Goal: Find specific page/section: Find specific page/section

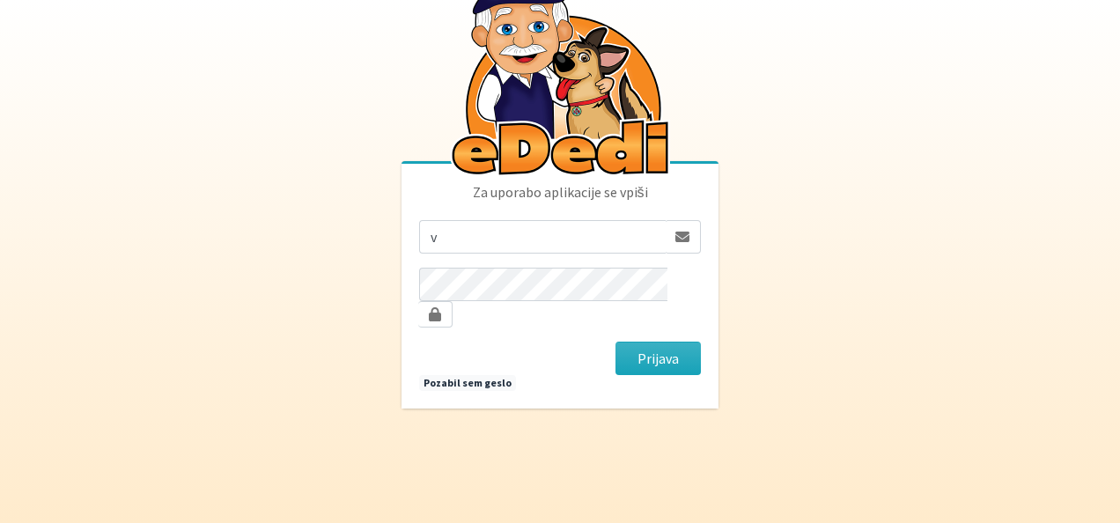
type input "valter.blazevic@siol.net"
click at [666, 355] on button "Prijava" at bounding box center [657, 358] width 85 height 33
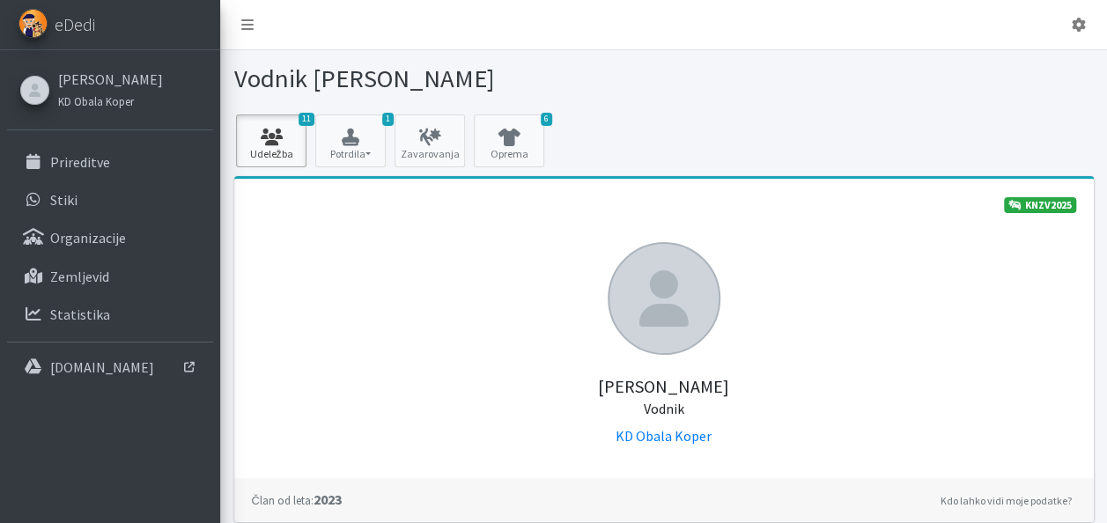
click at [266, 143] on icon at bounding box center [271, 138] width 60 height 18
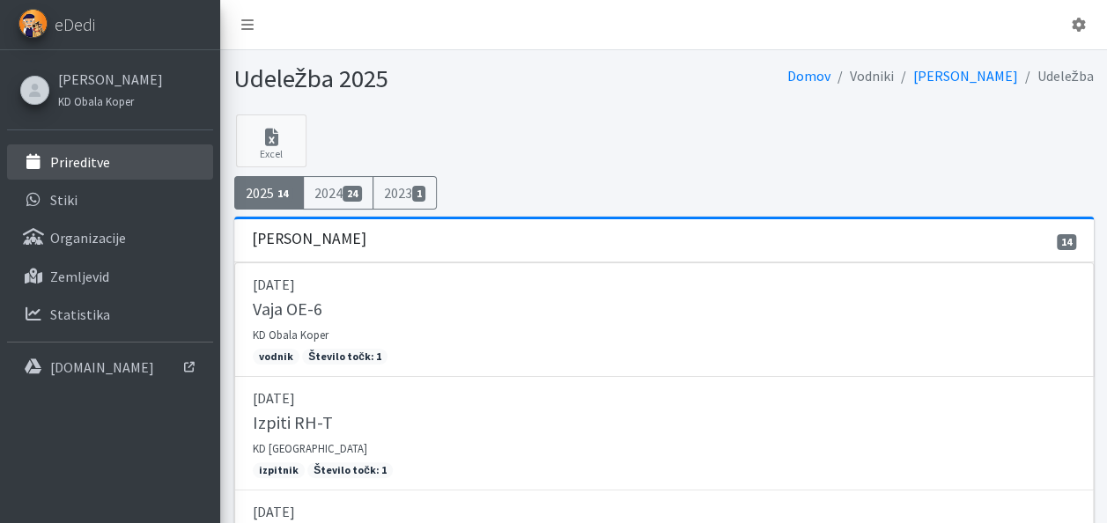
click at [100, 158] on p "Prireditve" at bounding box center [80, 162] width 60 height 18
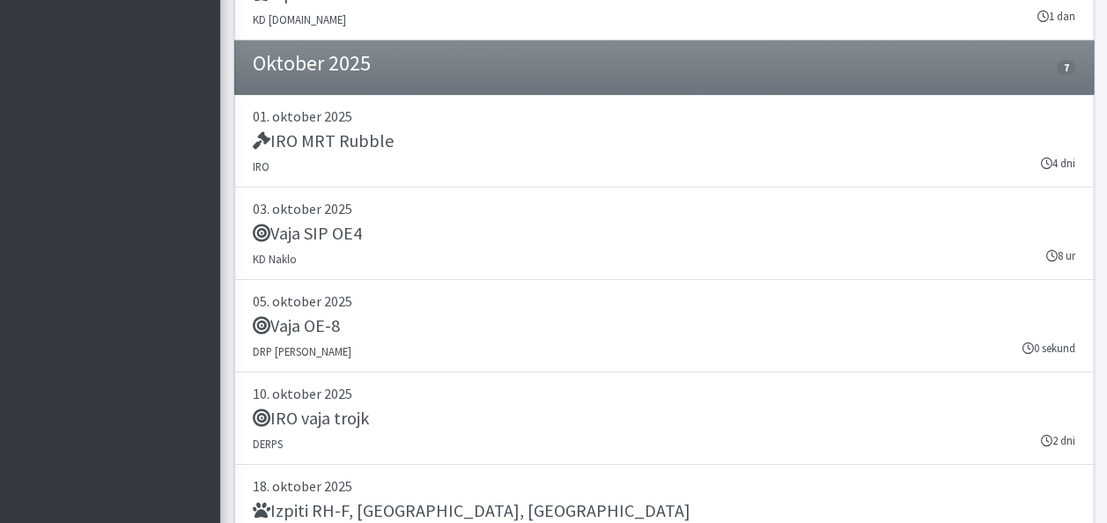
scroll to position [2923, 0]
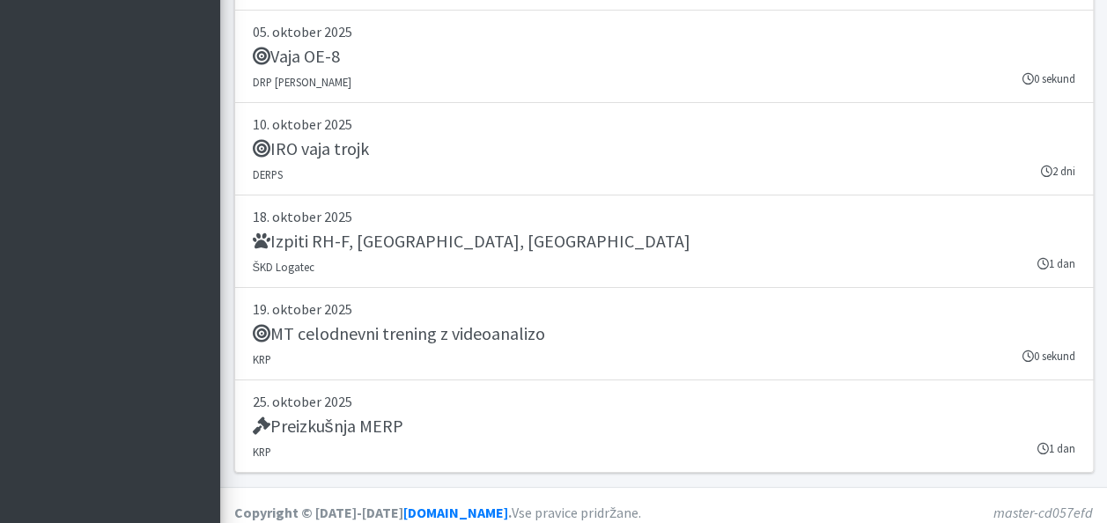
scroll to position [3192, 0]
click at [347, 431] on link "25. oktober 2025 Preizkušnja MERP KRP 1 dan" at bounding box center [663, 425] width 859 height 92
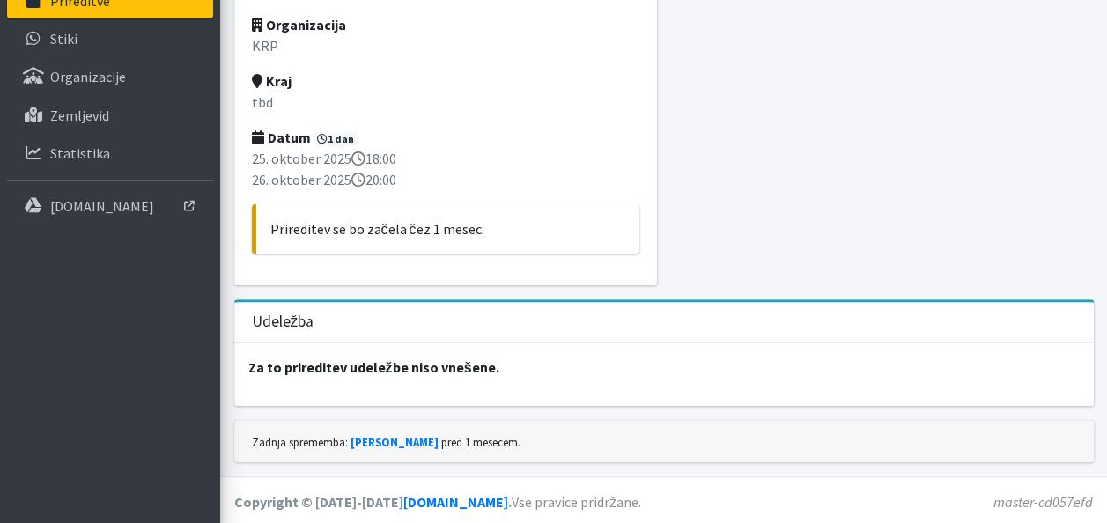
scroll to position [162, 0]
